Goal: Task Accomplishment & Management: Use online tool/utility

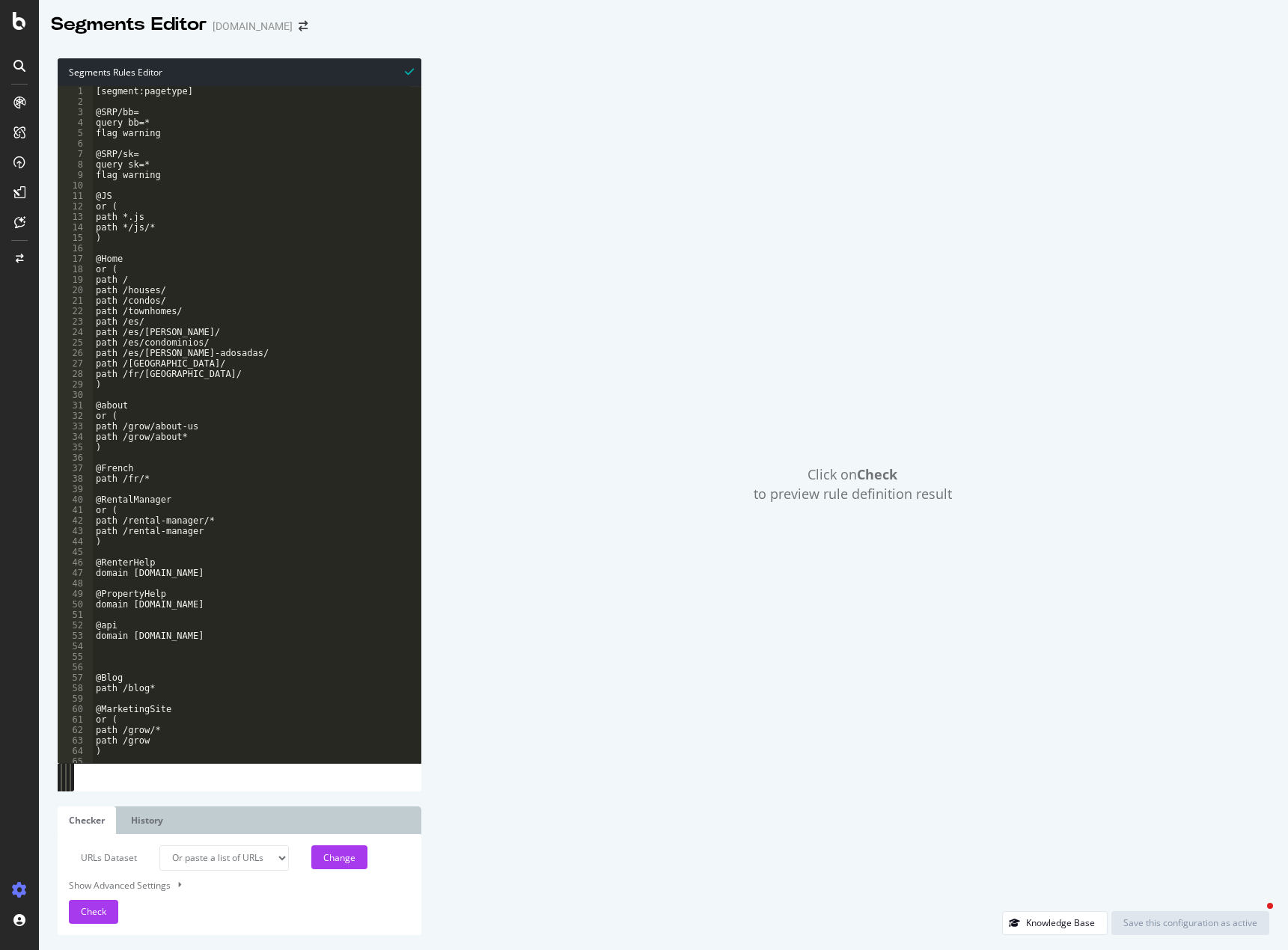
select select "urlList"
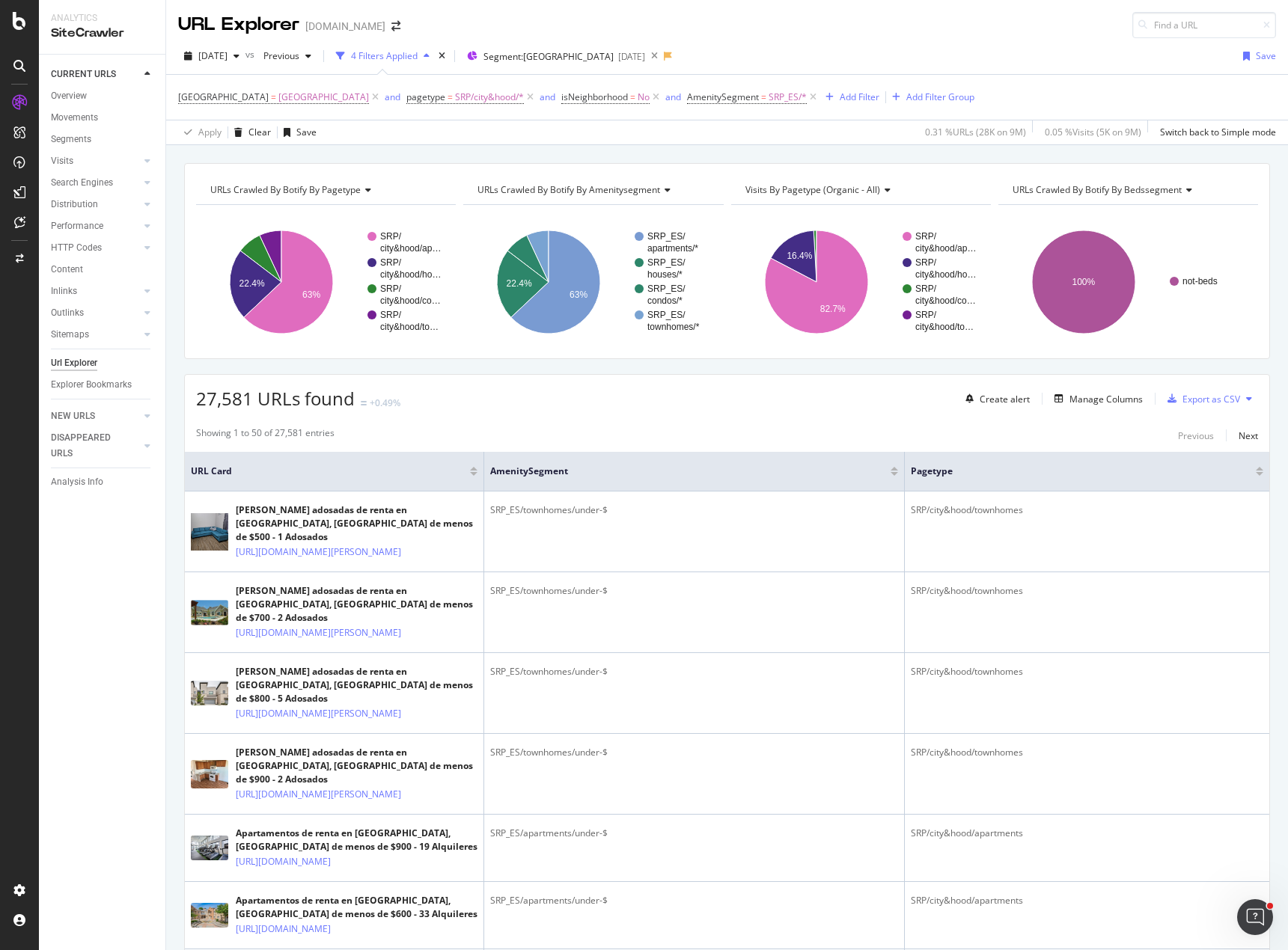
click at [777, 396] on div "27,581 URLs found +0.49% Create alert Manage Columns Export as CSV" at bounding box center [726, 393] width 1084 height 36
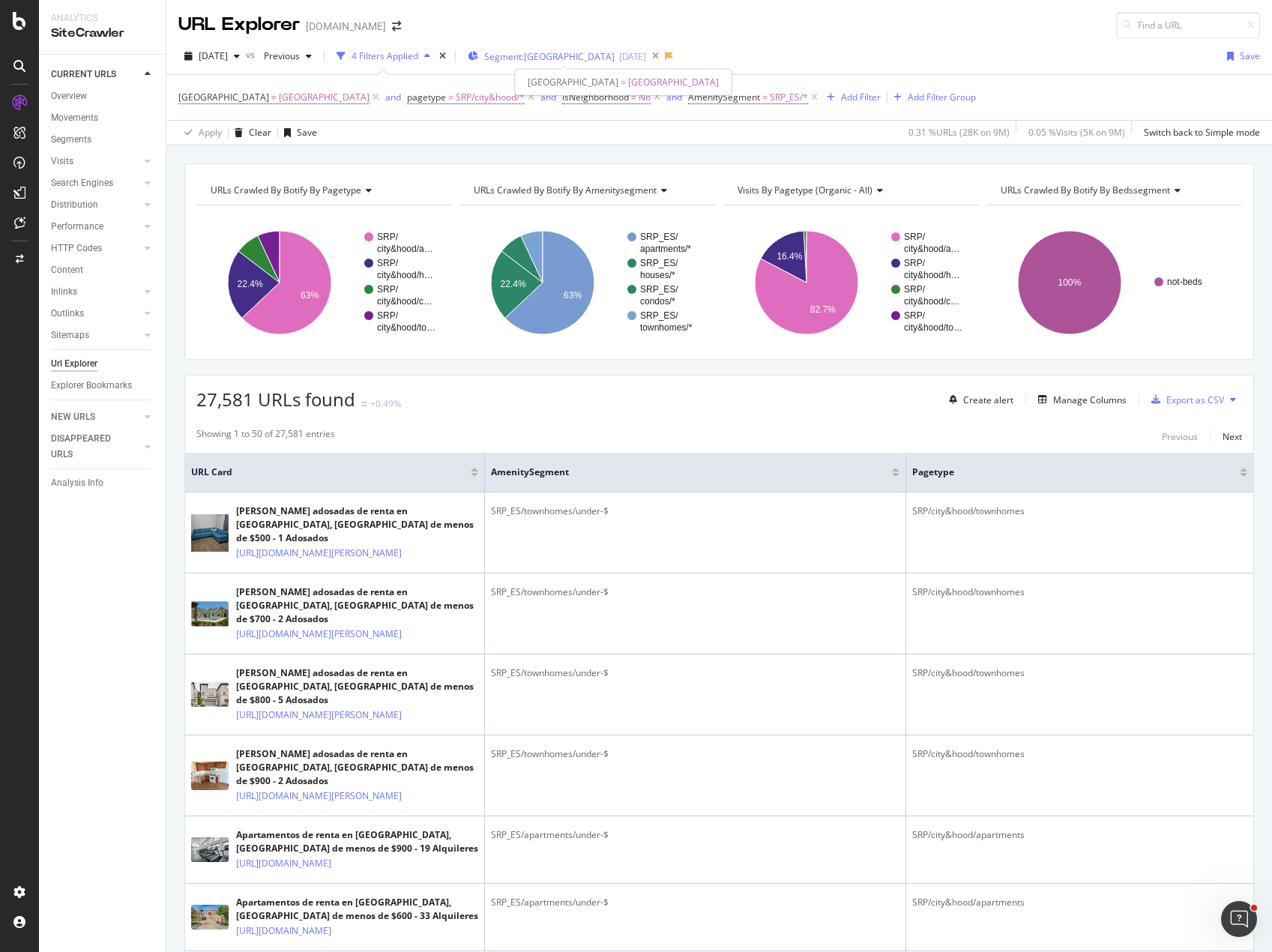
click at [577, 53] on span "Segment: [GEOGRAPHIC_DATA]" at bounding box center [549, 57] width 130 height 13
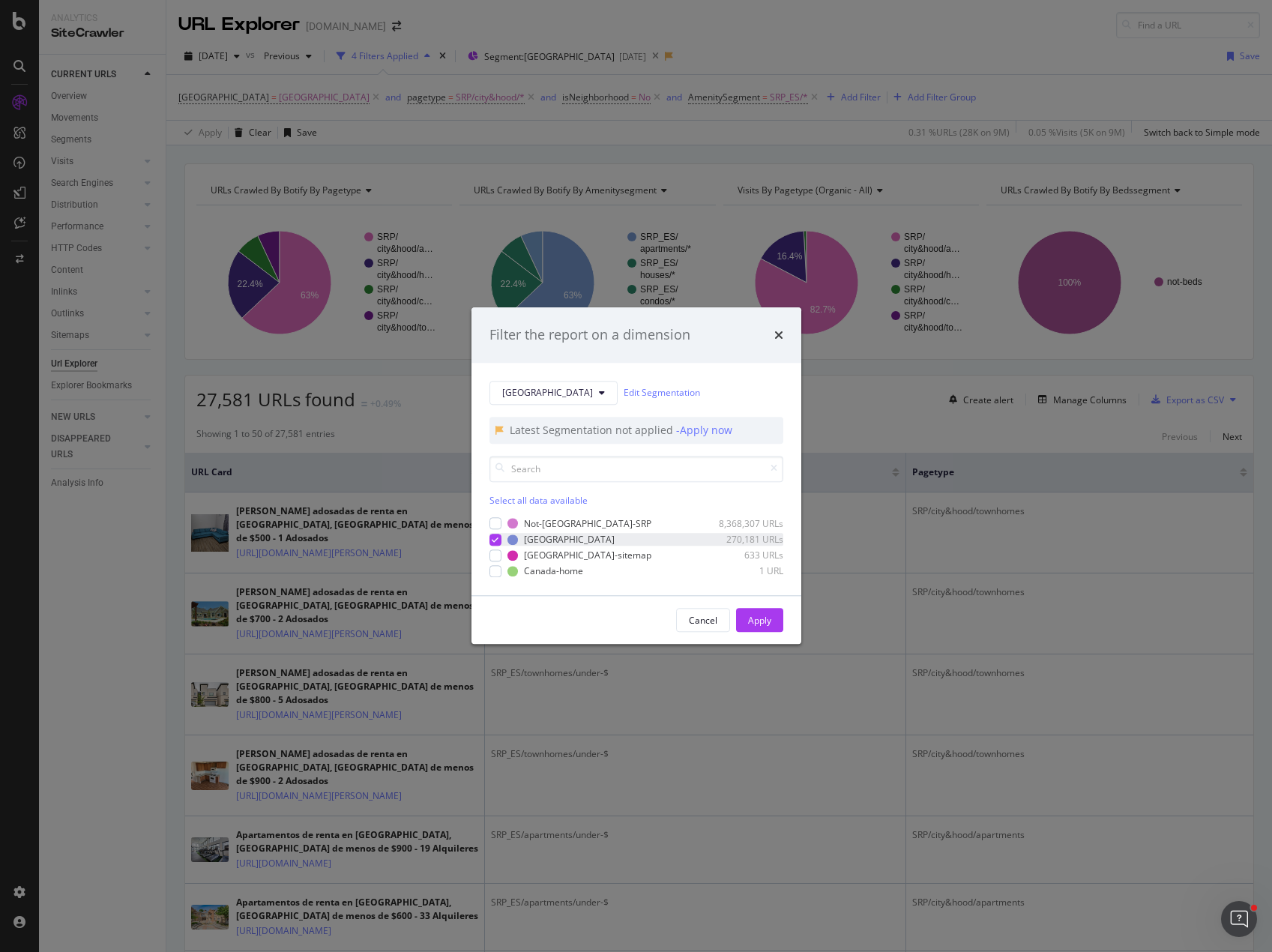
click at [497, 539] on icon "modal" at bounding box center [495, 539] width 7 height 8
click at [496, 524] on div "modal" at bounding box center [496, 524] width 12 height 12
click at [760, 622] on div "Apply" at bounding box center [759, 620] width 23 height 13
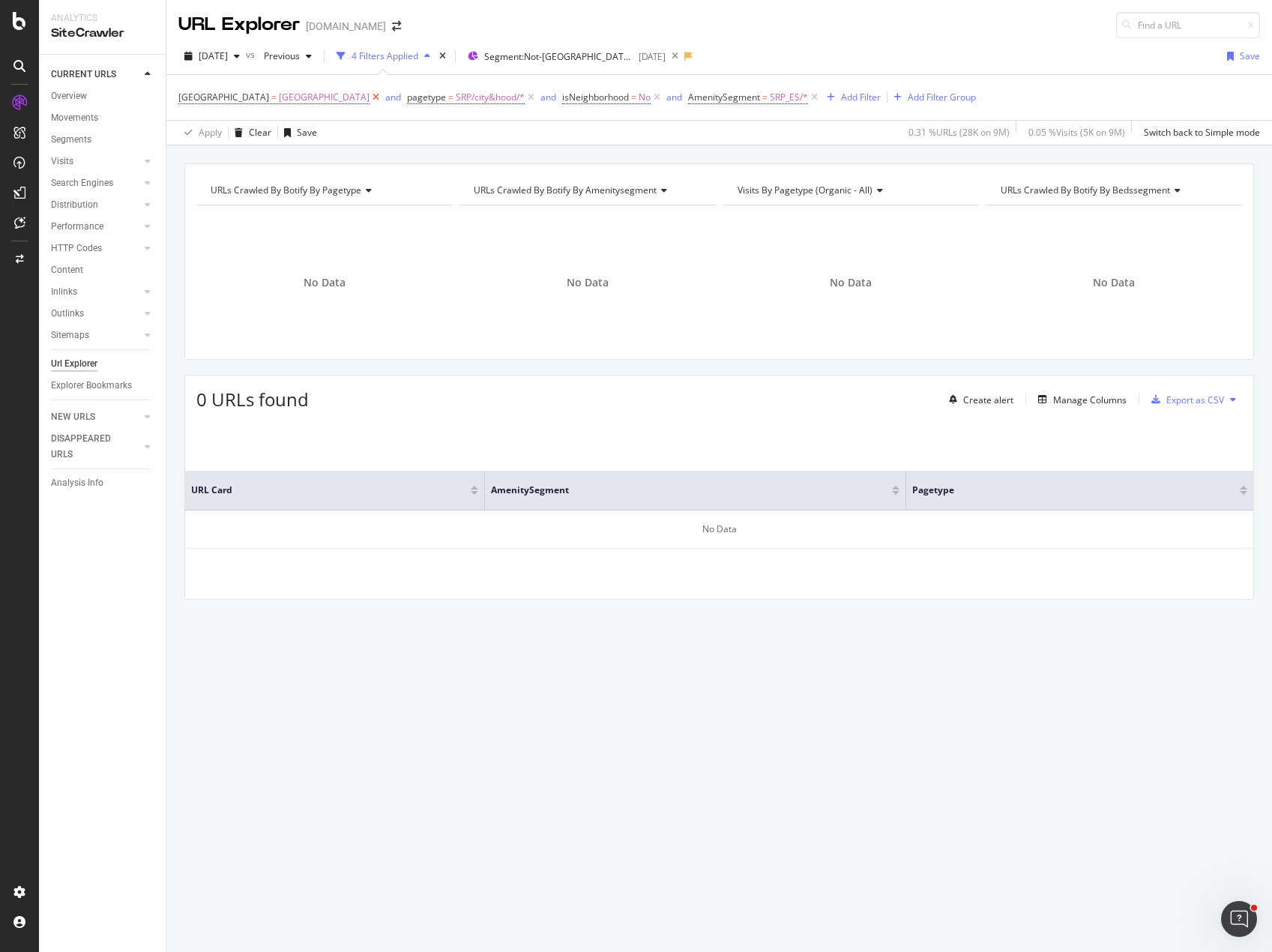
drag, startPoint x: 258, startPoint y: 98, endPoint x: 262, endPoint y: 118, distance: 20.4
click at [370, 98] on icon at bounding box center [376, 97] width 13 height 15
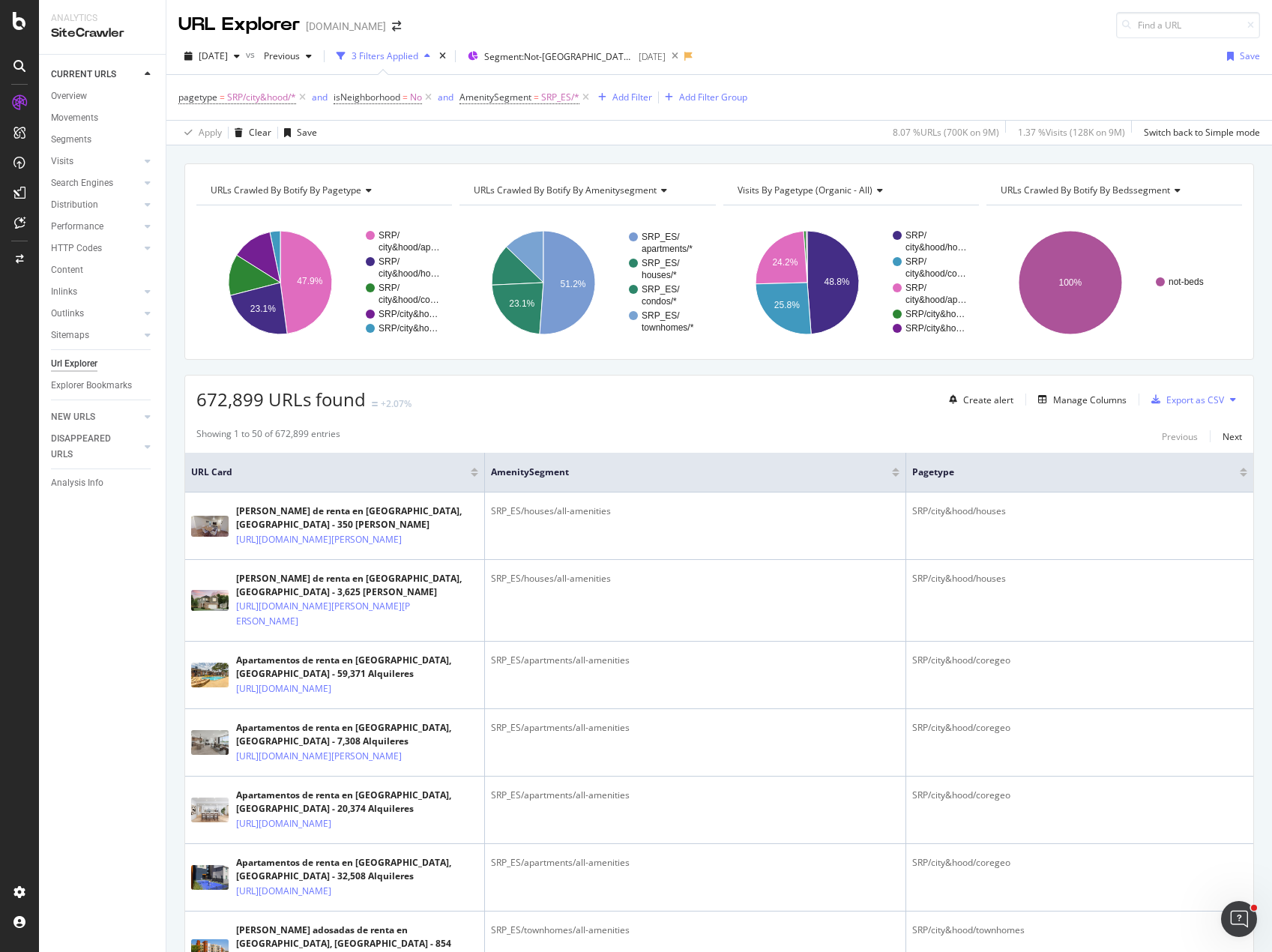
click at [401, 155] on div "URLs Crawled By Botify By pagetype Chart (by Value) Table Expand Export as CSV …" at bounding box center [718, 163] width 1105 height 36
click at [586, 48] on div "Segment: Not-[GEOGRAPHIC_DATA]-SRP [DATE]" at bounding box center [567, 57] width 198 height 23
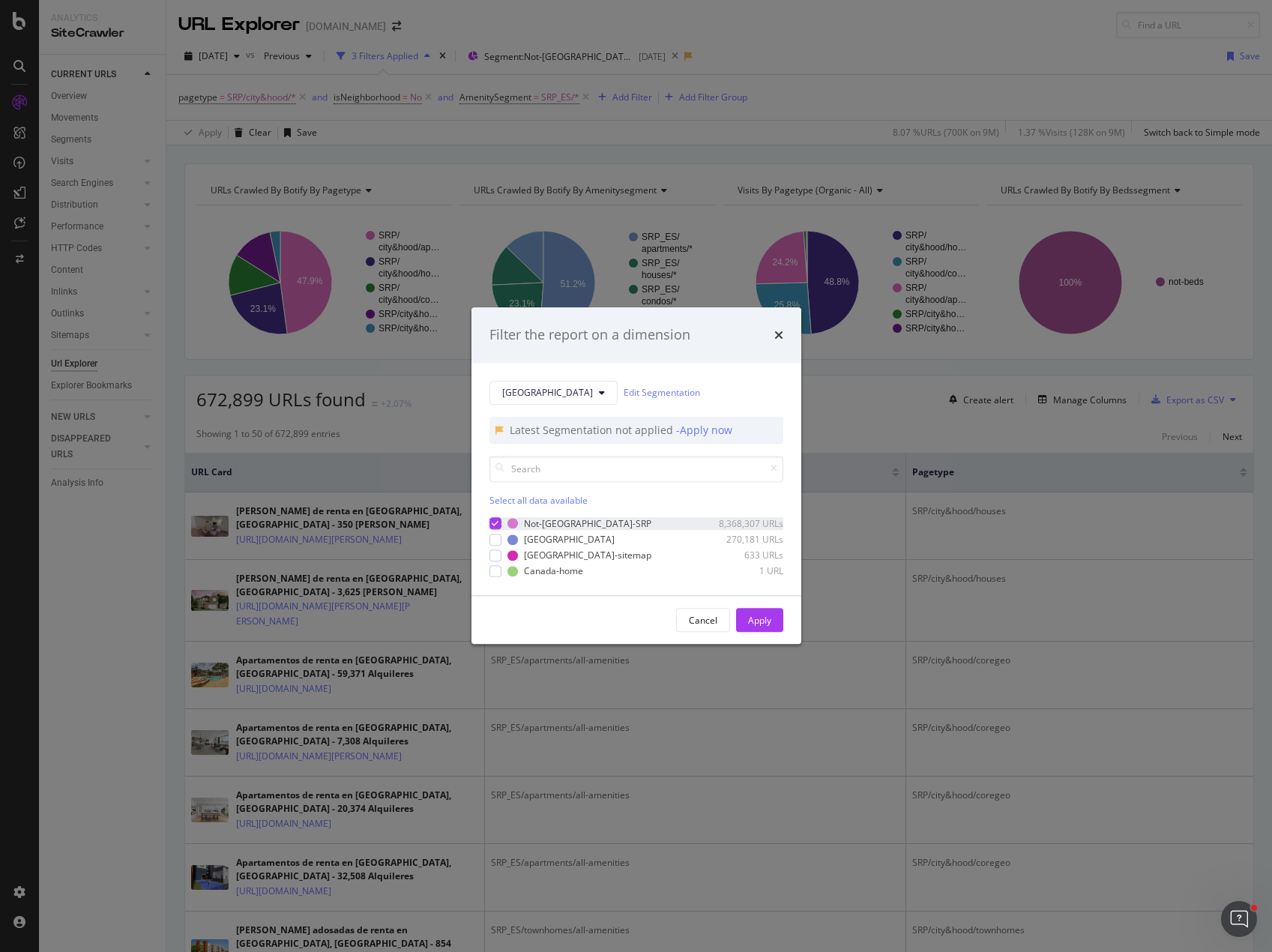
click at [496, 523] on icon "modal" at bounding box center [495, 523] width 7 height 8
click at [498, 541] on div "modal" at bounding box center [496, 540] width 12 height 12
drag, startPoint x: 748, startPoint y: 622, endPoint x: 689, endPoint y: 540, distance: 101.0
click at [749, 622] on div "Apply" at bounding box center [759, 620] width 23 height 13
